Goal: Information Seeking & Learning: Learn about a topic

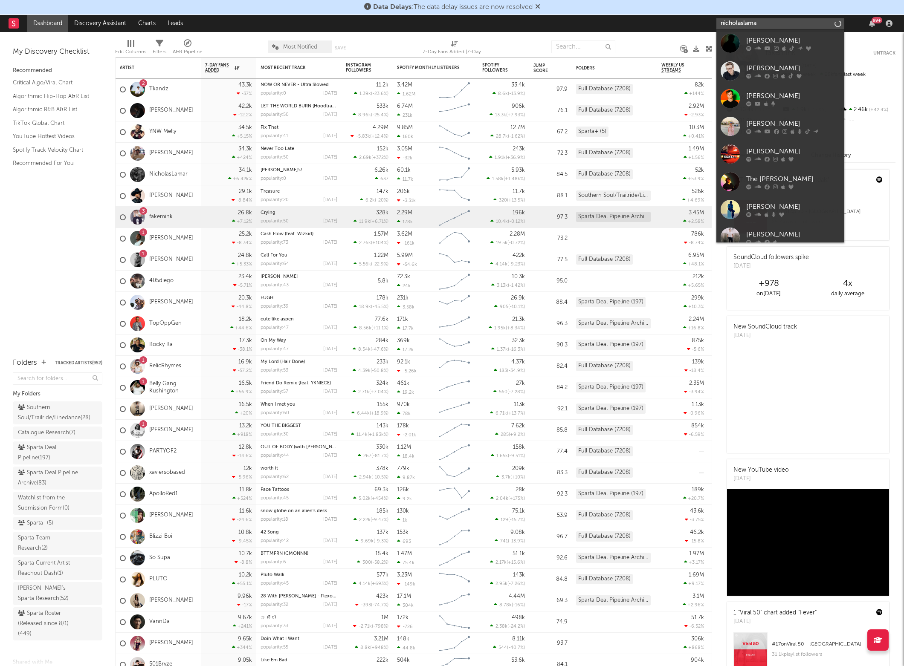
type input "nicholaslamar"
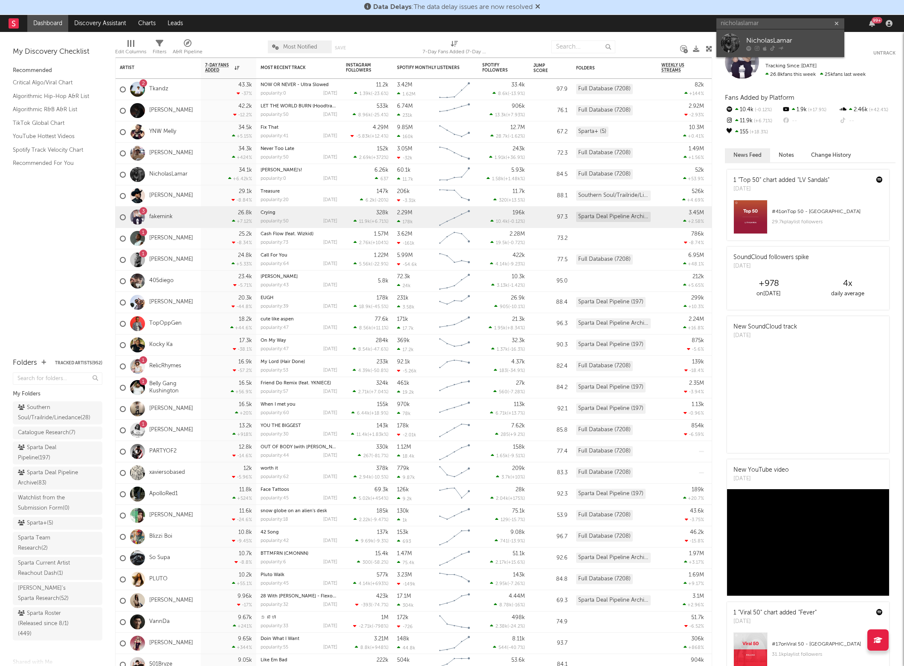
click at [762, 46] on div at bounding box center [793, 48] width 94 height 5
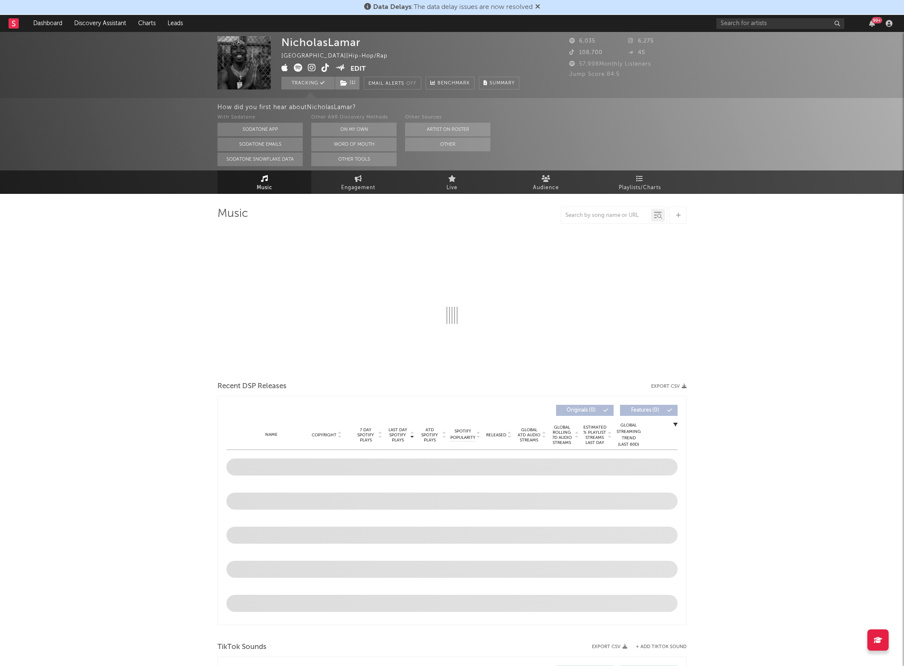
select select "6m"
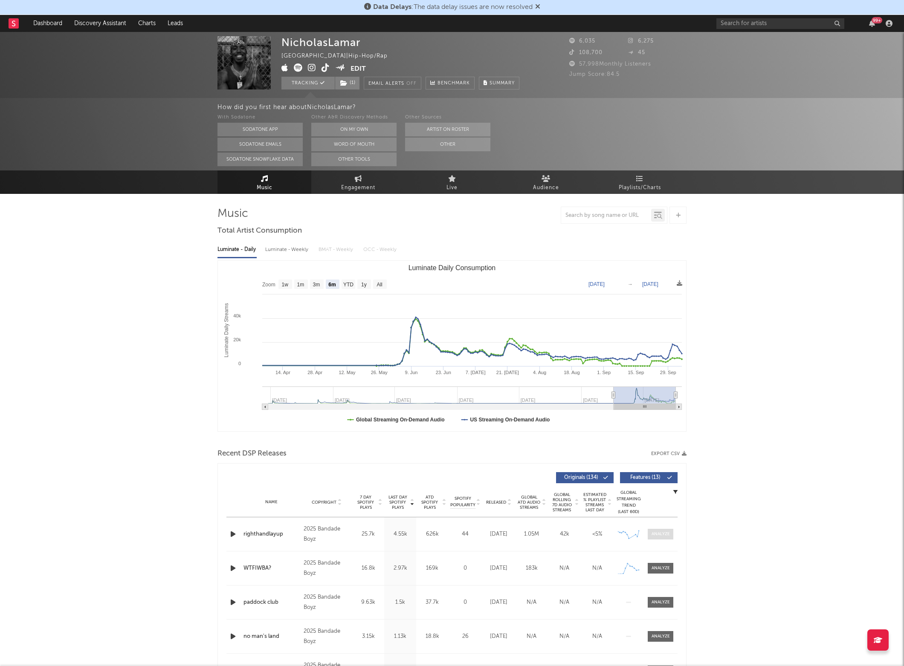
click at [670, 533] on span at bounding box center [661, 534] width 26 height 11
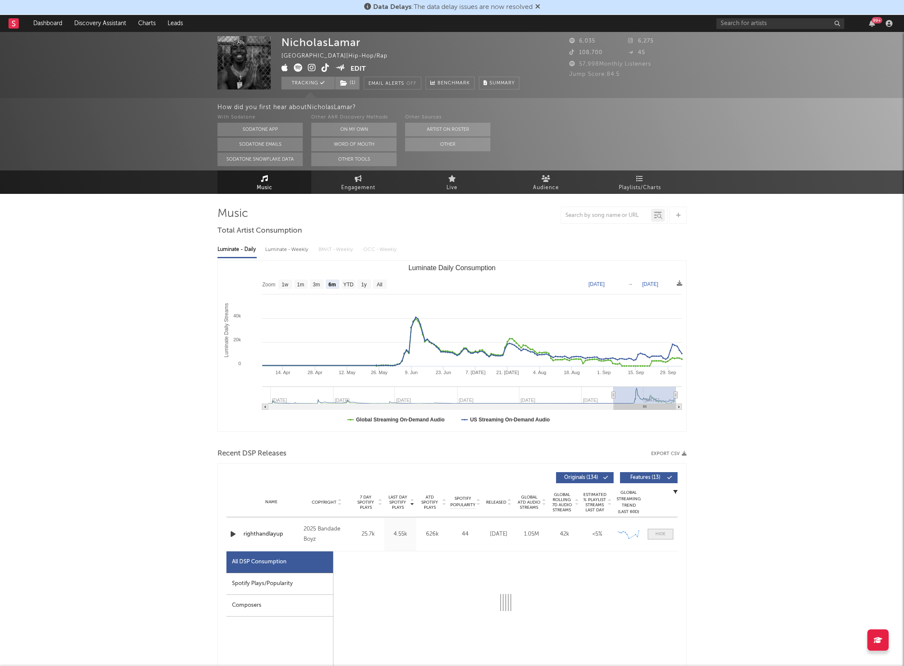
select select "1w"
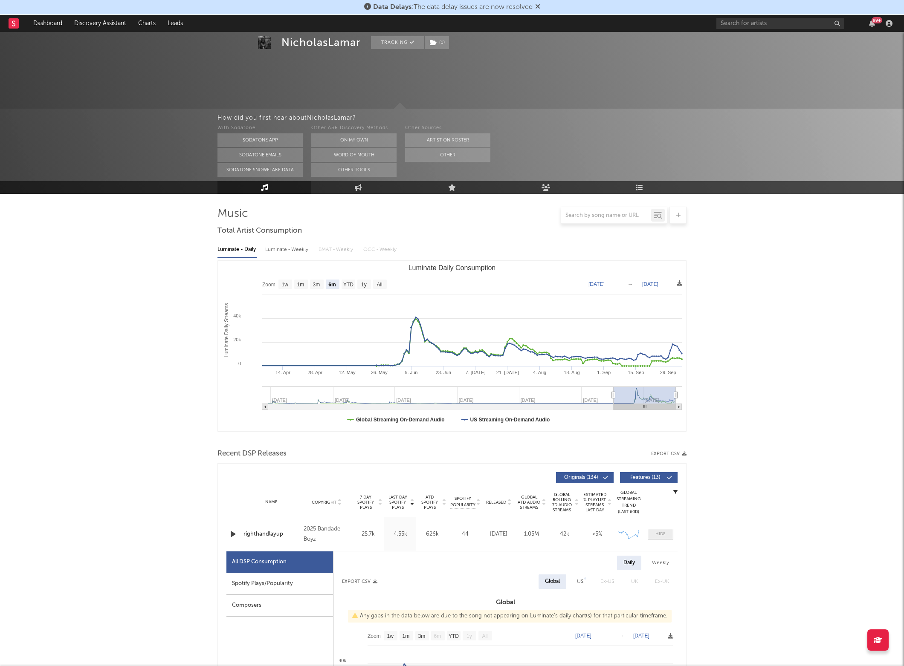
scroll to position [225, 0]
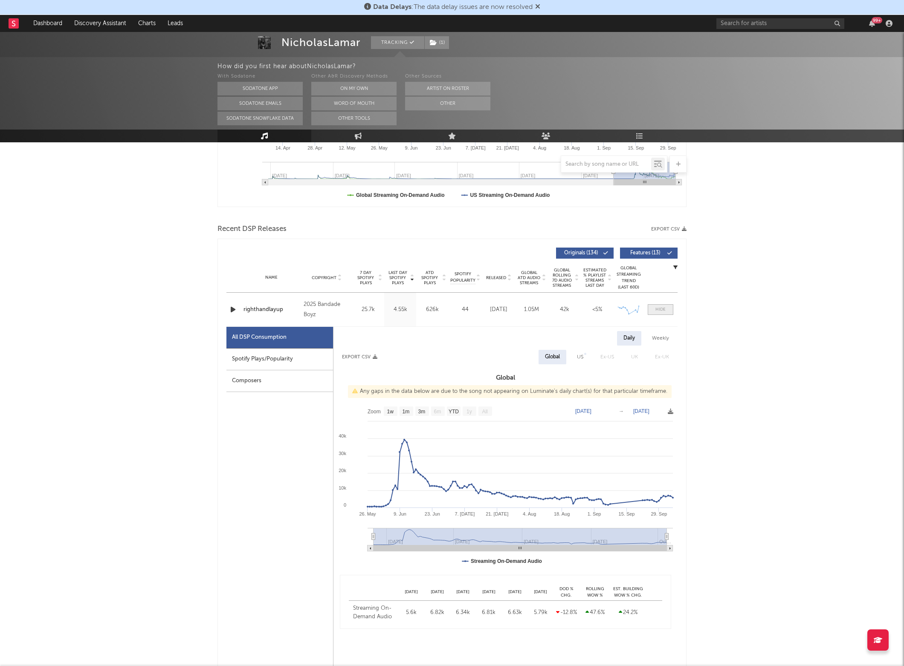
click at [663, 309] on div at bounding box center [660, 310] width 10 height 6
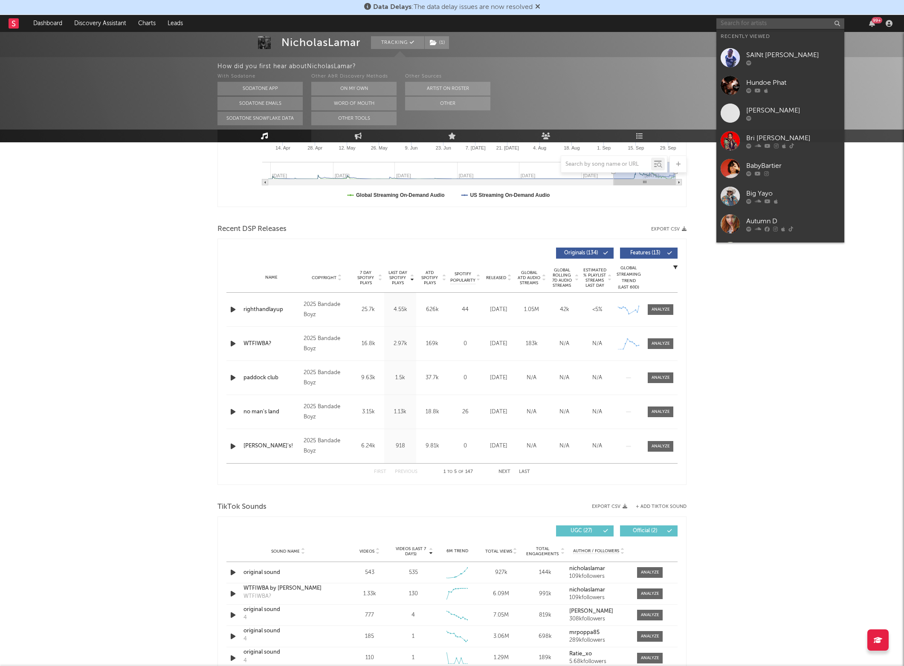
click at [747, 20] on input "text" at bounding box center [780, 23] width 128 height 11
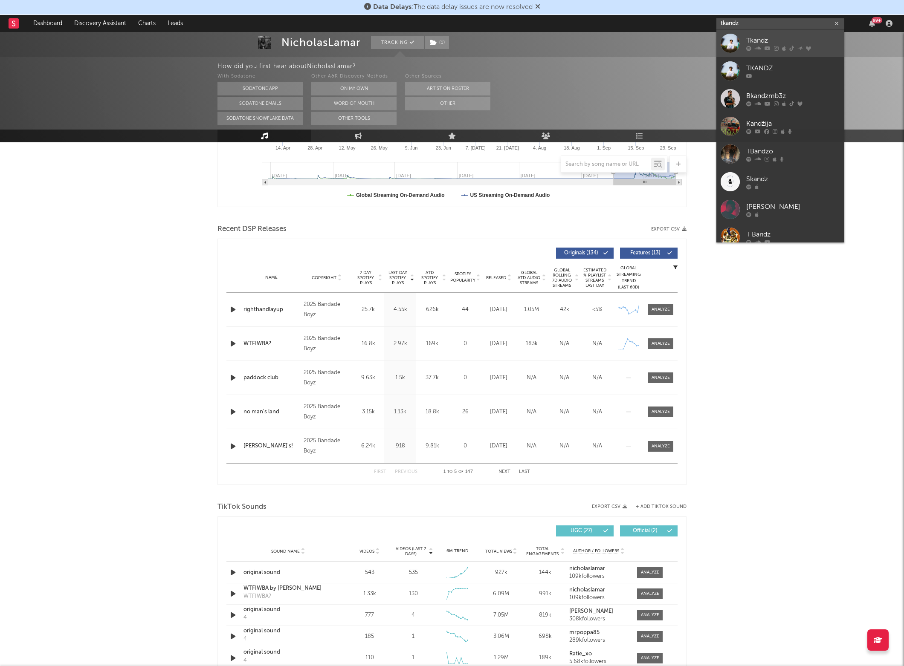
type input "tkandz"
click at [740, 41] on link "Tkandz" at bounding box center [780, 43] width 128 height 28
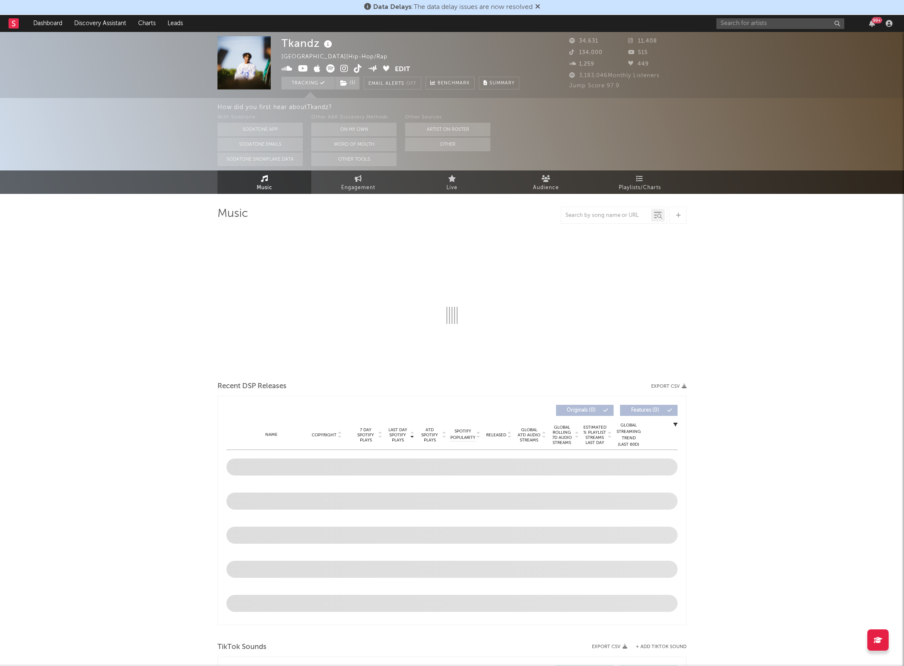
select select "6m"
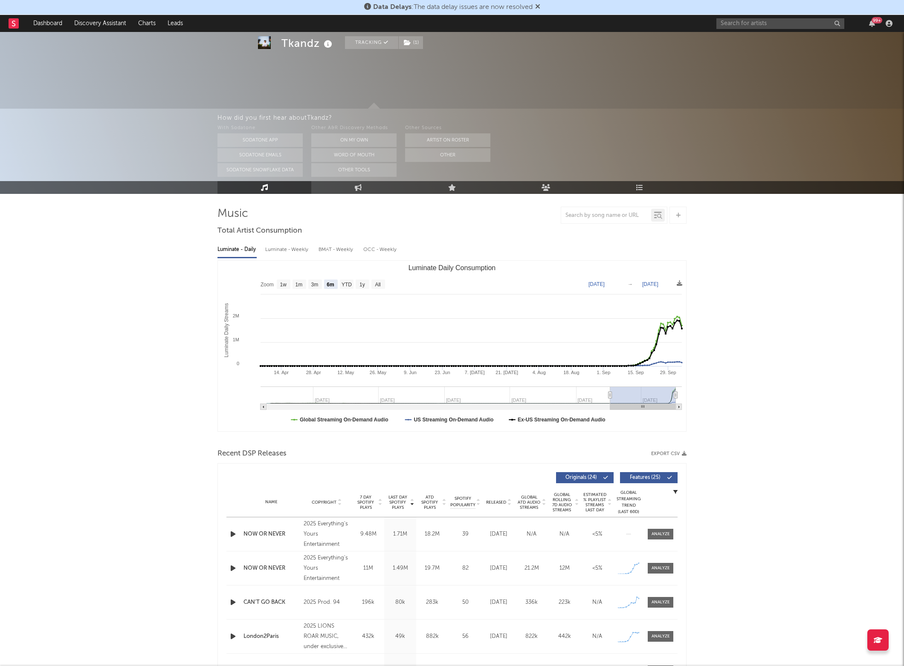
scroll to position [34, 0]
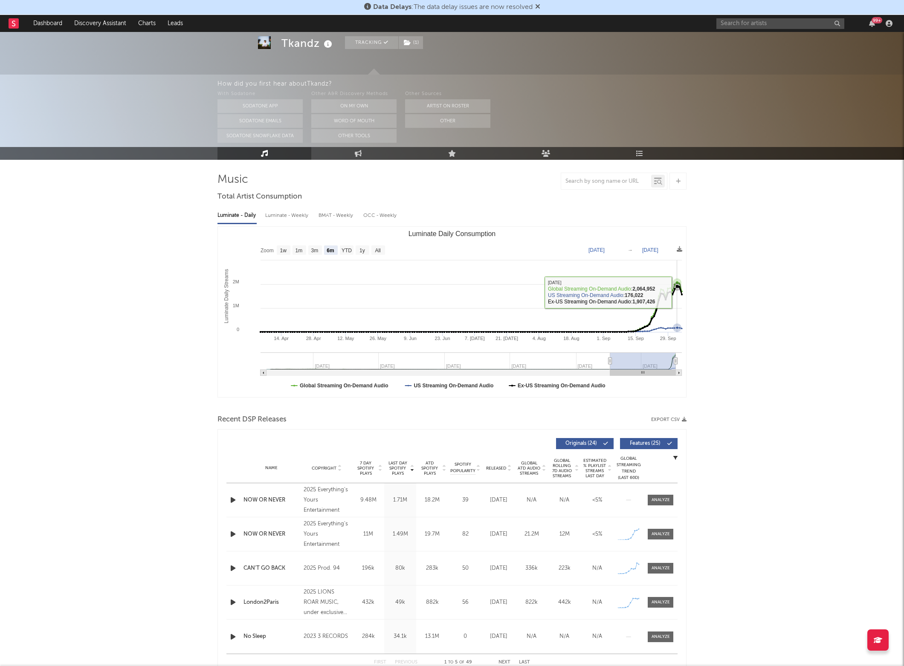
click at [678, 292] on icon "Luminate Daily Consumption" at bounding box center [469, 310] width 423 height 46
click at [47, 25] on link "Dashboard" at bounding box center [47, 23] width 41 height 17
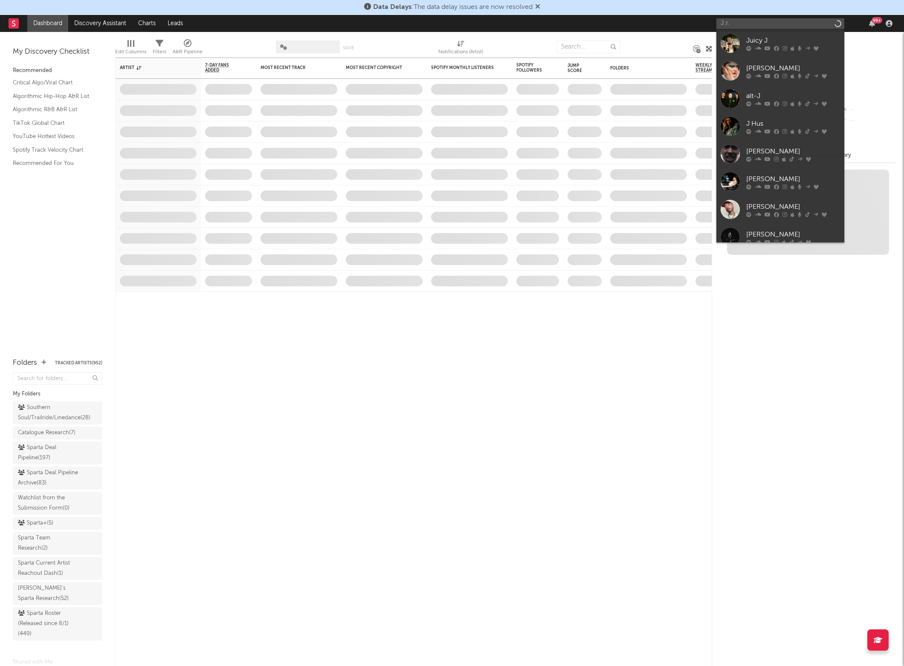
type input "J.r.a"
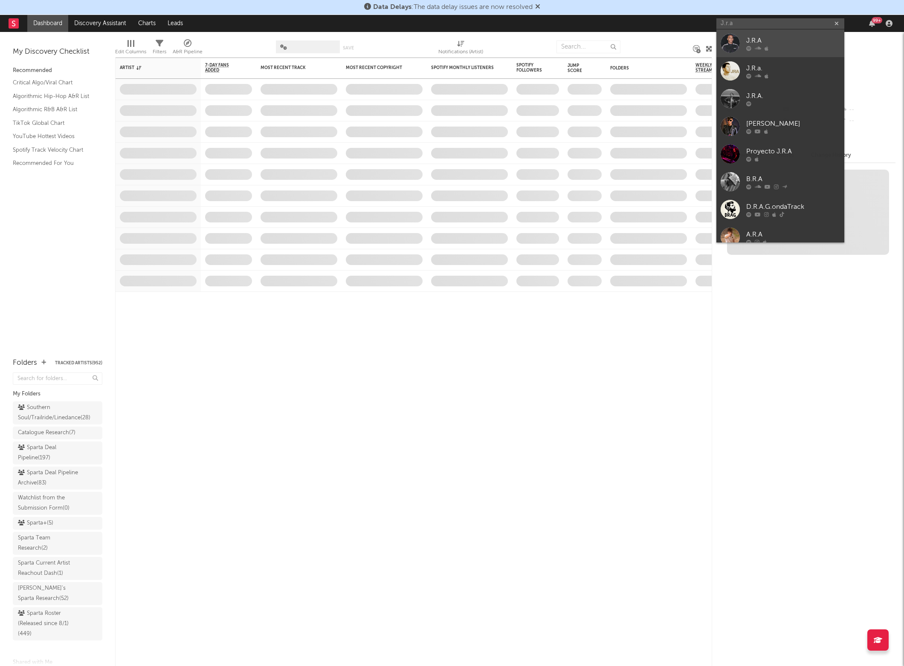
click at [764, 41] on div "J.R.A" at bounding box center [793, 40] width 94 height 10
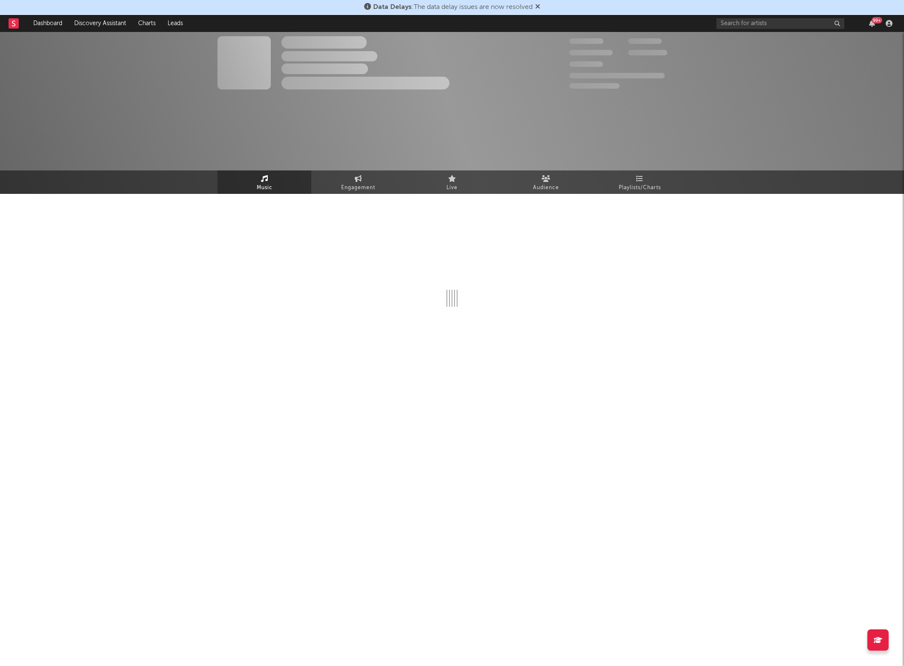
select select "1w"
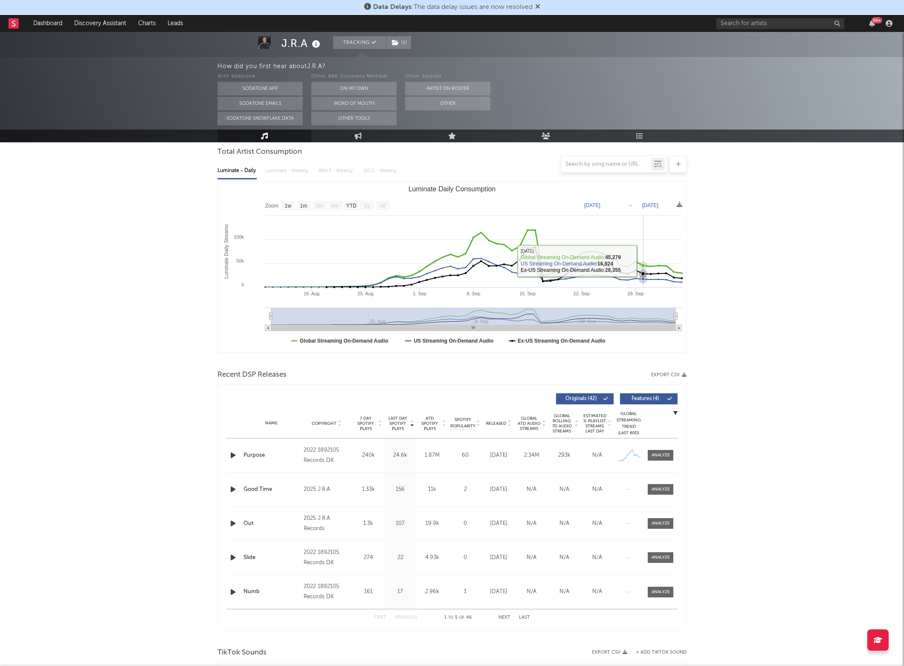
scroll to position [80, 0]
click at [656, 454] on div at bounding box center [661, 455] width 18 height 6
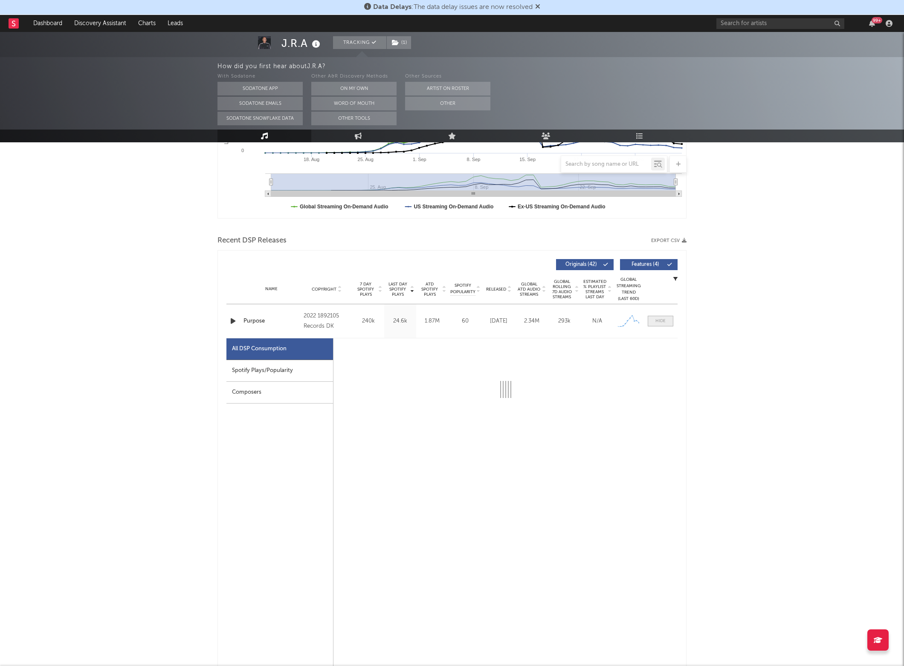
scroll to position [218, 0]
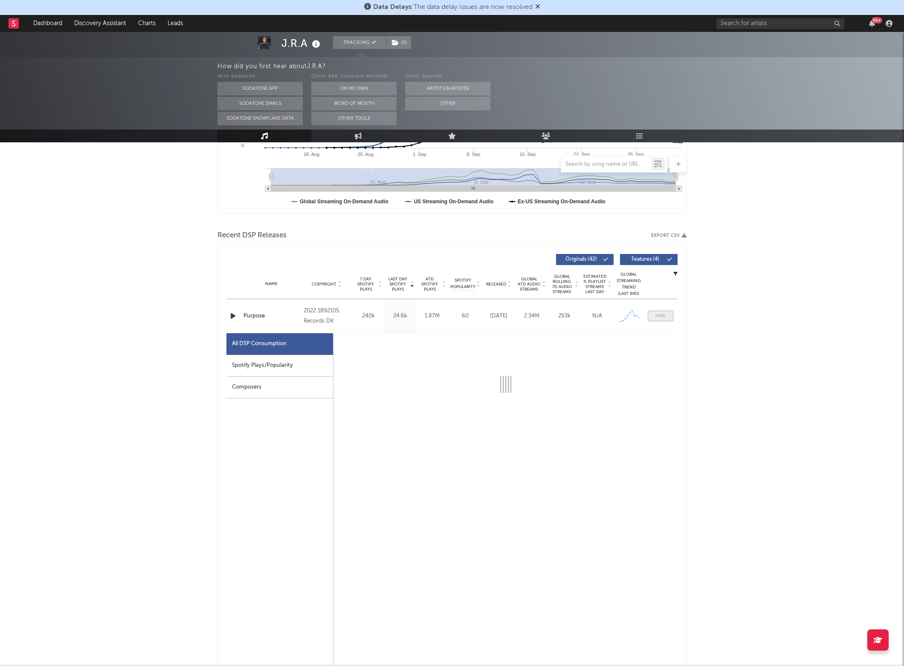
select select "1w"
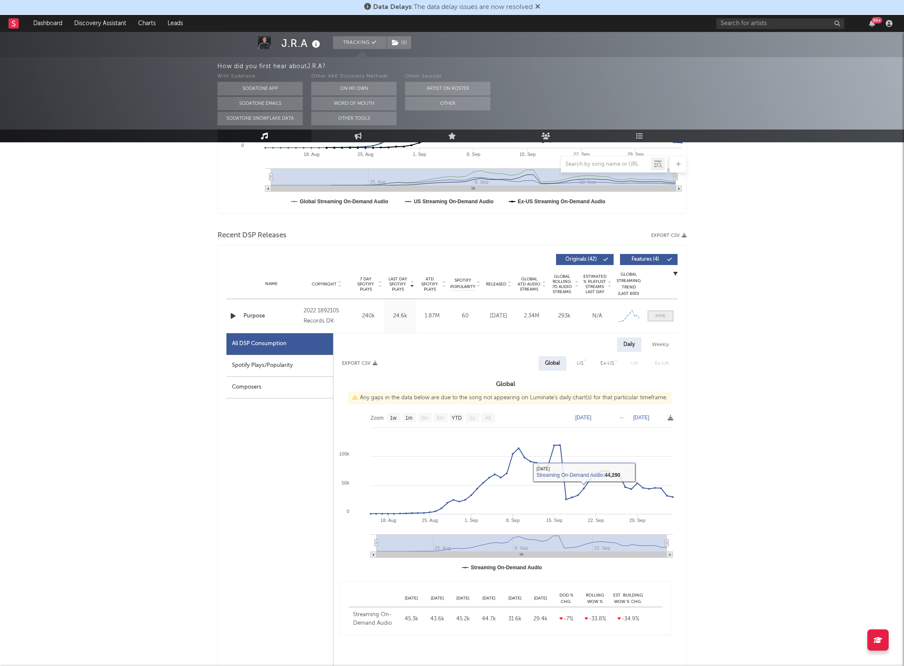
click at [664, 311] on span at bounding box center [661, 316] width 26 height 11
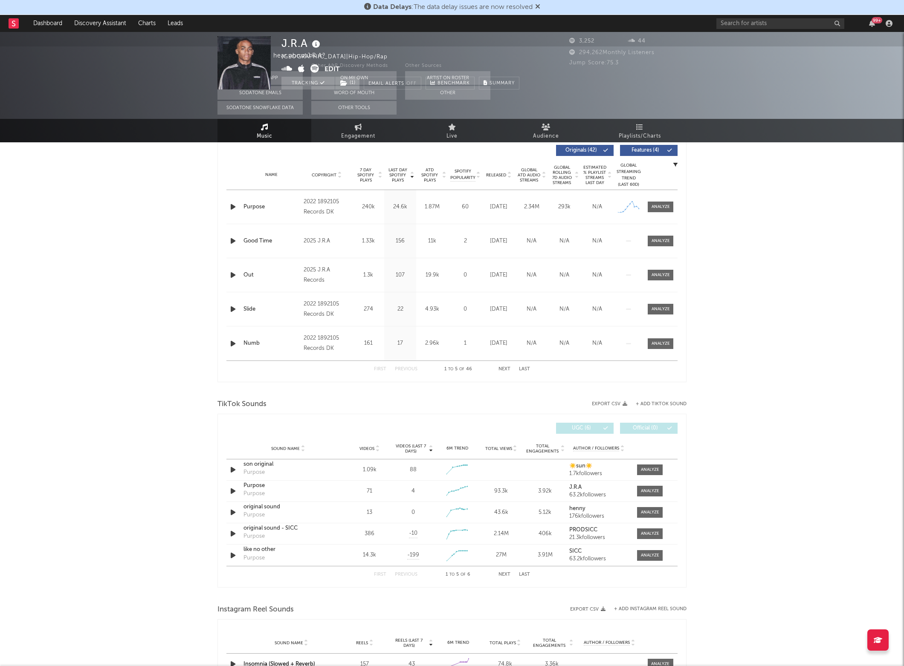
scroll to position [0, 0]
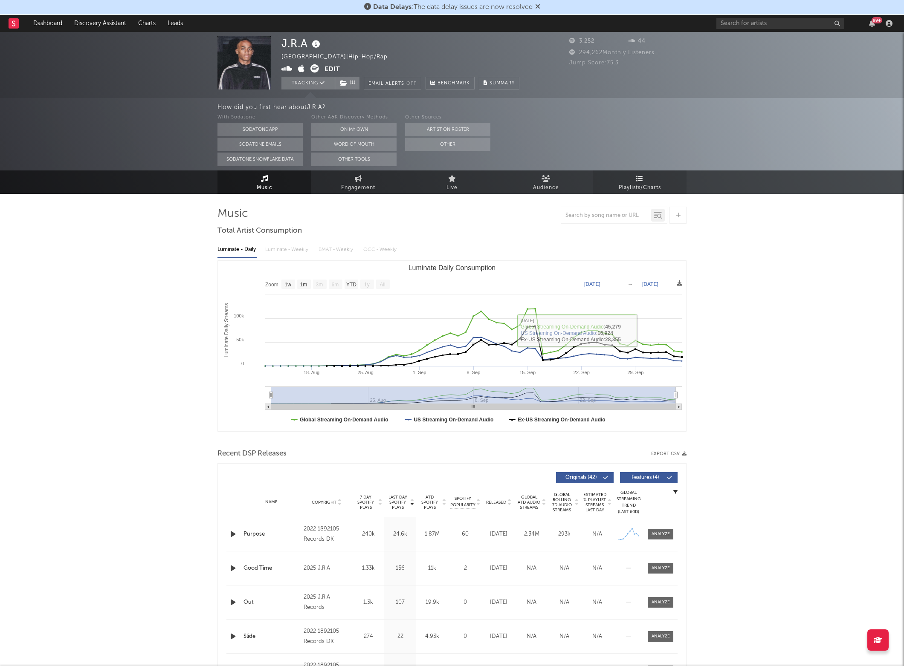
click at [634, 193] on link "Playlists/Charts" at bounding box center [640, 182] width 94 height 23
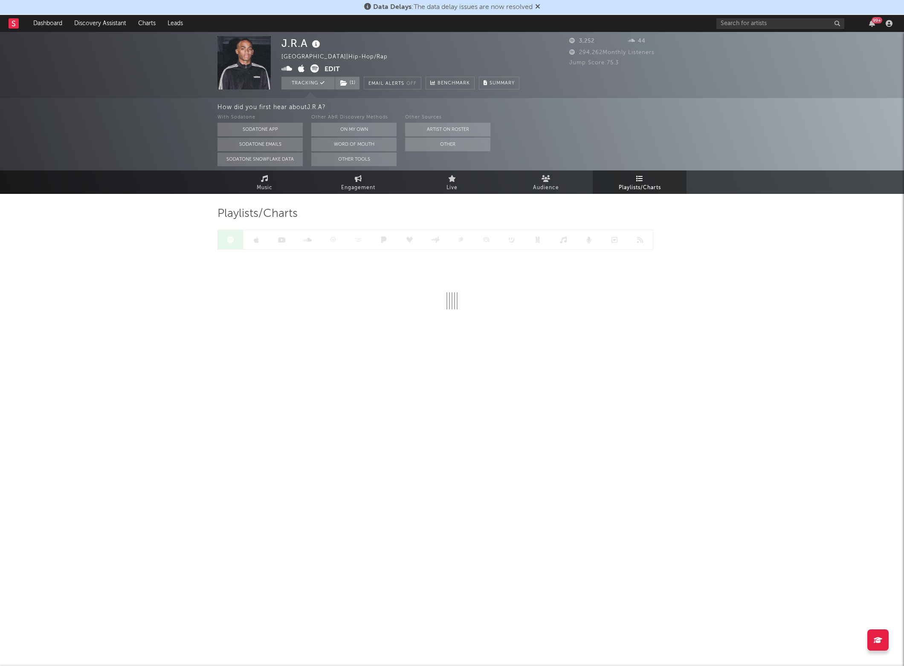
click at [634, 183] on span "Playlists/Charts" at bounding box center [640, 188] width 42 height 10
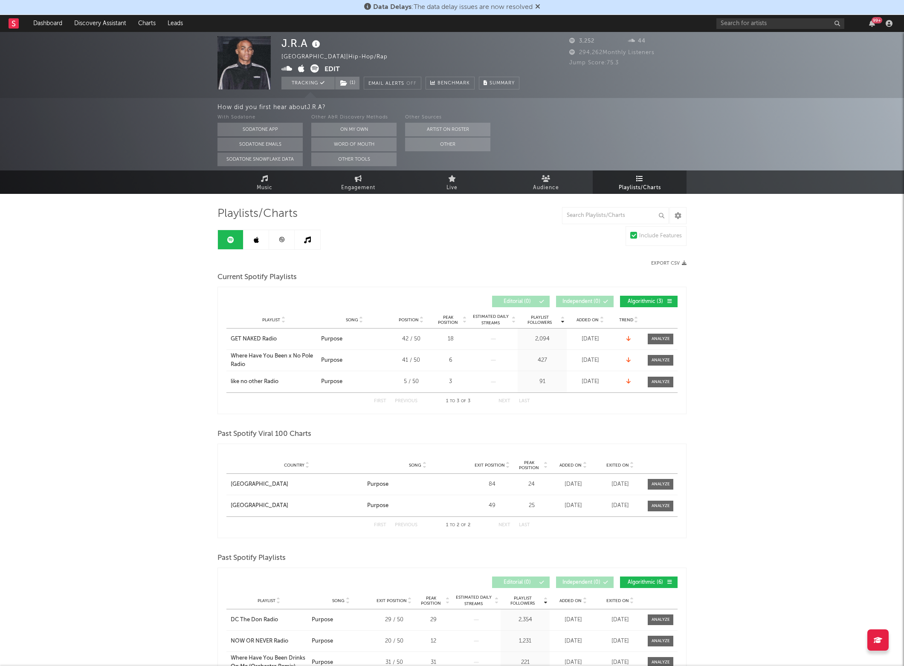
click at [248, 243] on link at bounding box center [256, 239] width 26 height 19
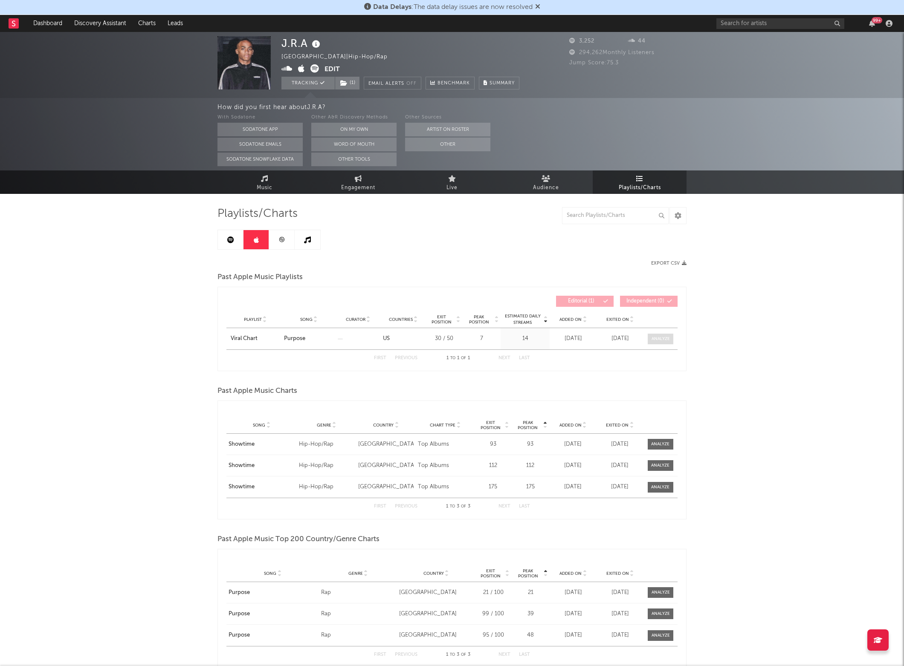
click at [658, 339] on div at bounding box center [661, 339] width 18 height 6
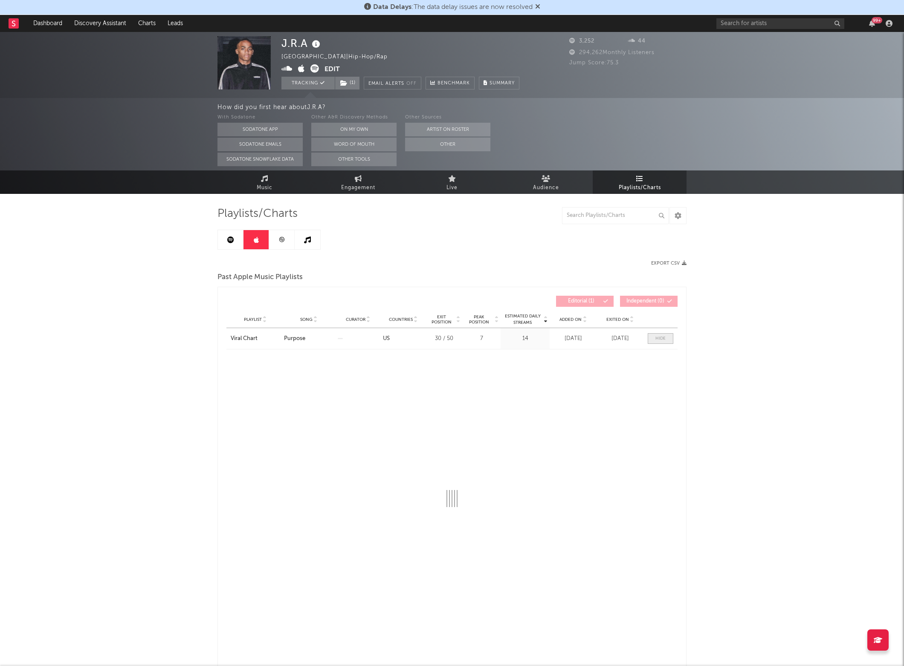
select select "1w"
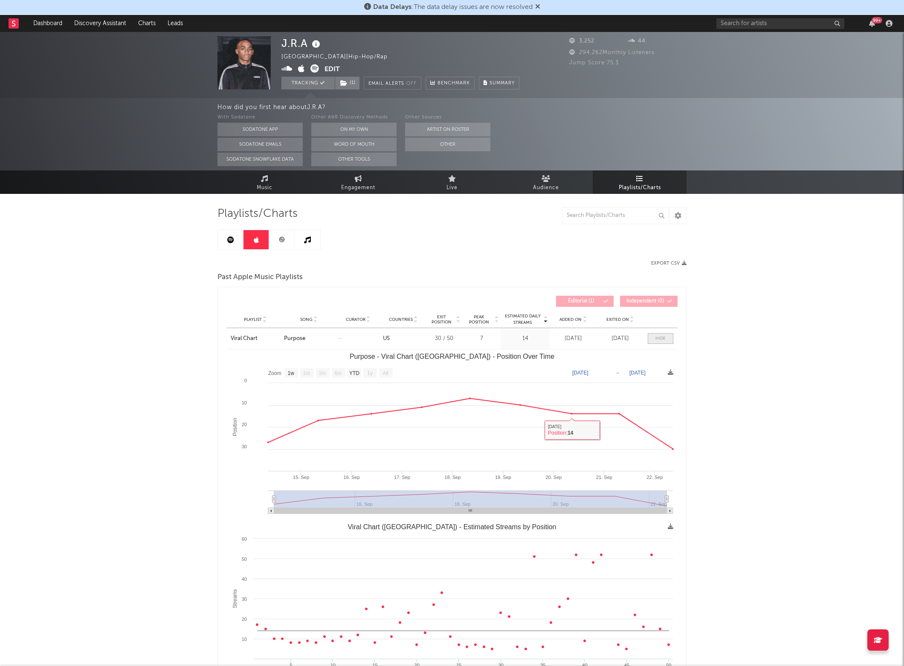
click at [655, 344] on span at bounding box center [661, 338] width 26 height 11
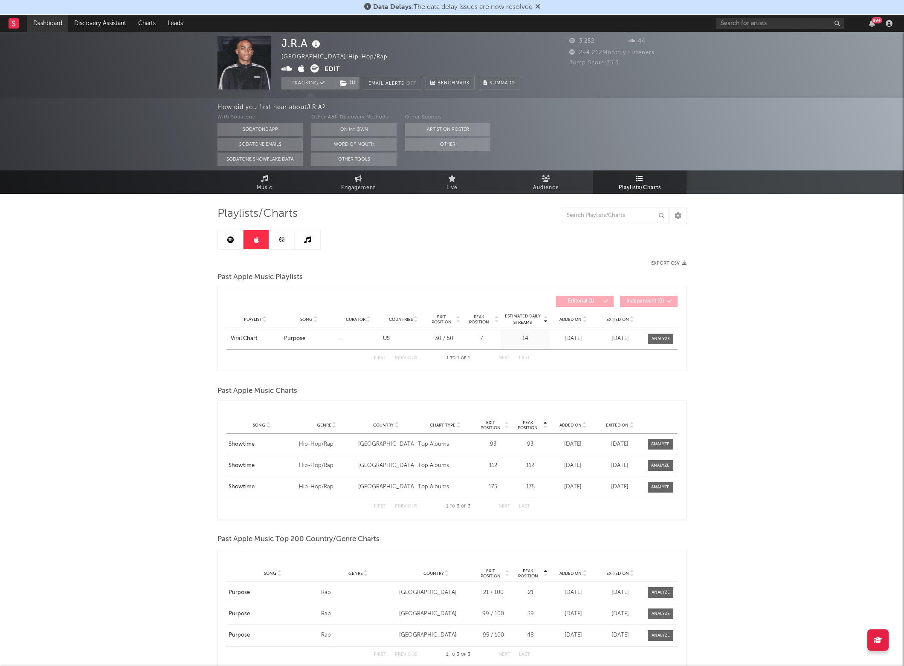
click at [45, 26] on link "Dashboard" at bounding box center [47, 23] width 41 height 17
